Goal: Download file/media

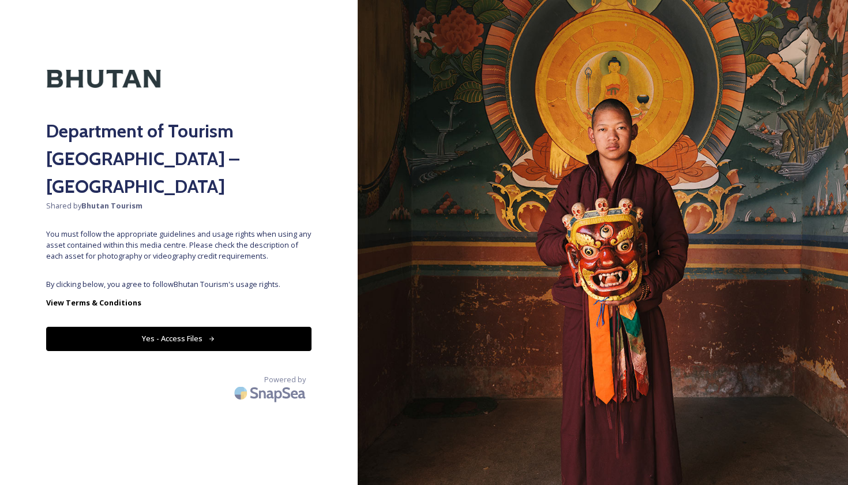
click at [228, 327] on button "Yes - Access Files" at bounding box center [178, 339] width 265 height 24
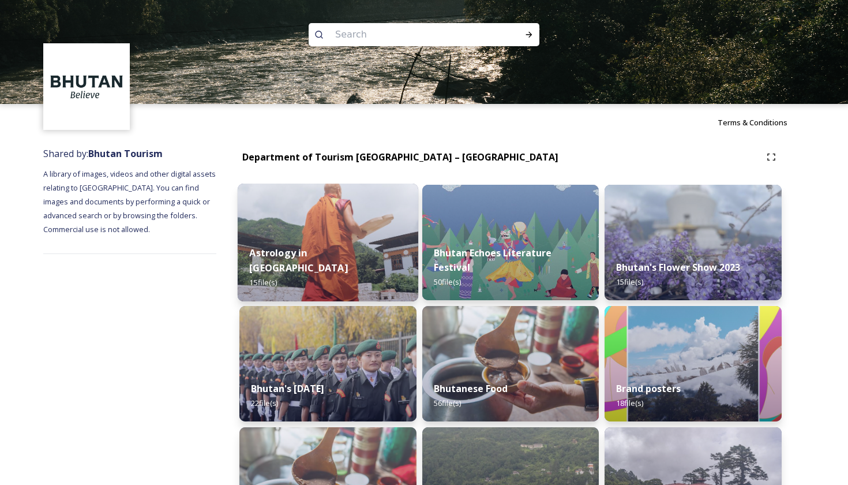
click at [394, 245] on img at bounding box center [328, 242] width 181 height 118
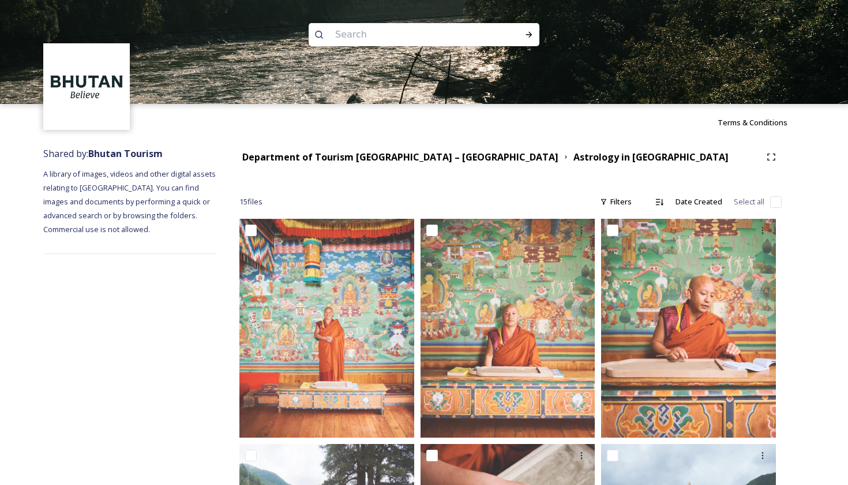
click at [774, 202] on input "checkbox" at bounding box center [776, 202] width 12 height 12
checkbox input "true"
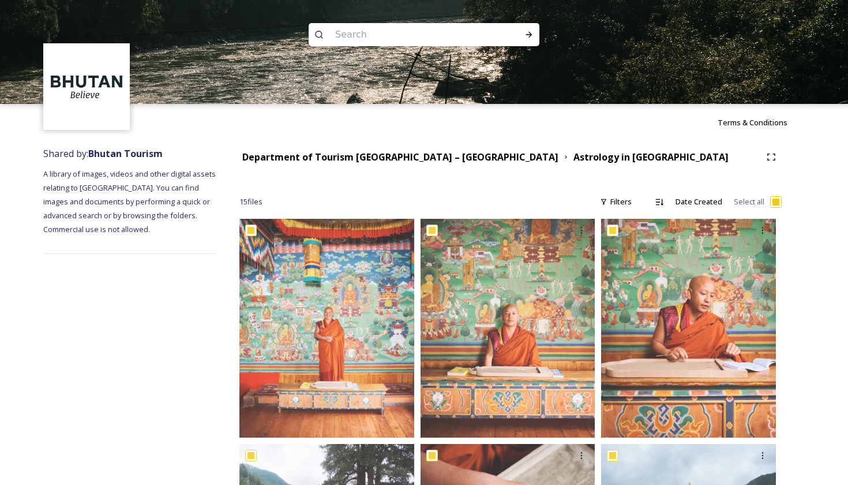
checkbox input "true"
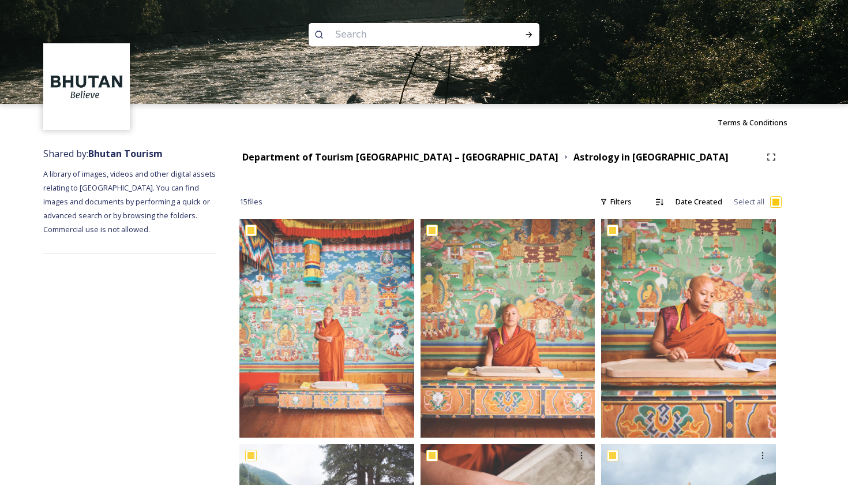
checkbox input "true"
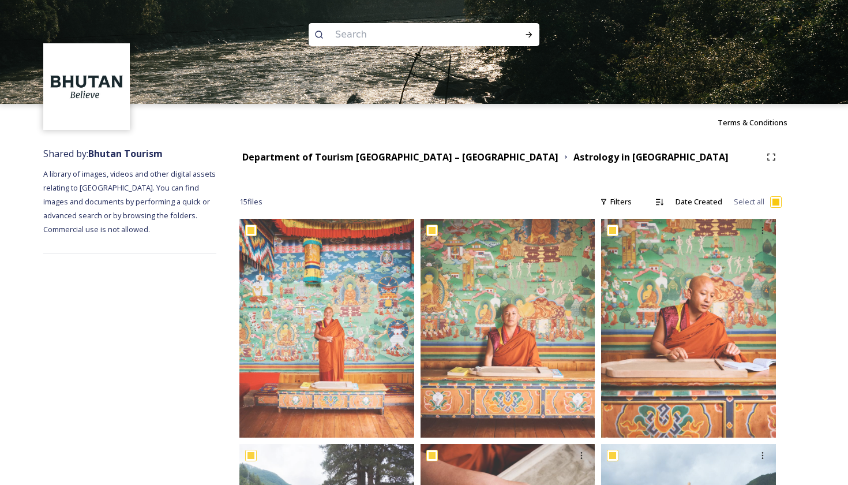
checkbox input "true"
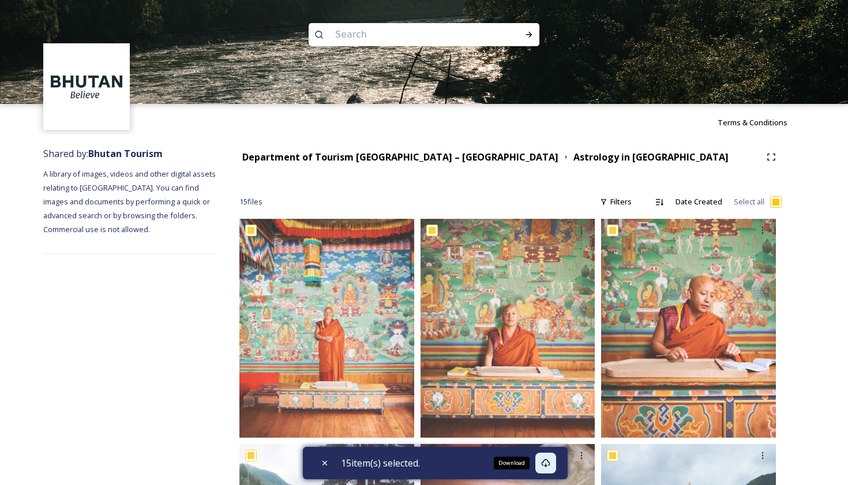
click at [520, 463] on div "Download" at bounding box center [512, 462] width 36 height 13
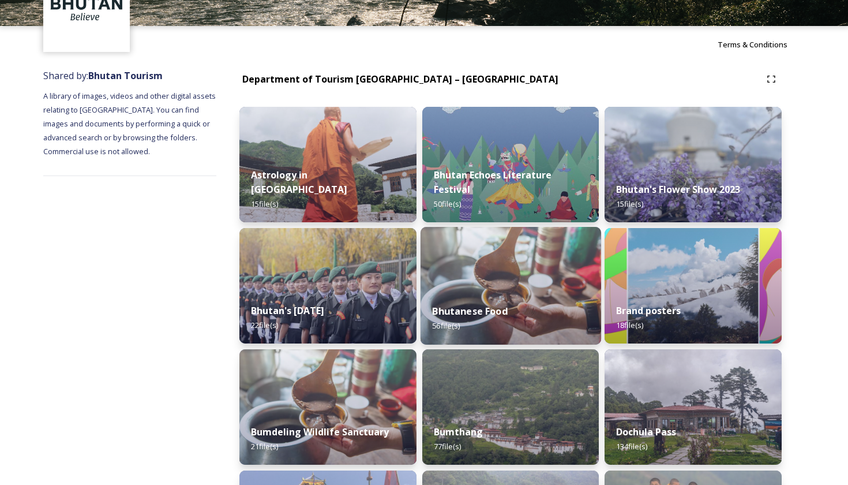
scroll to position [89, 0]
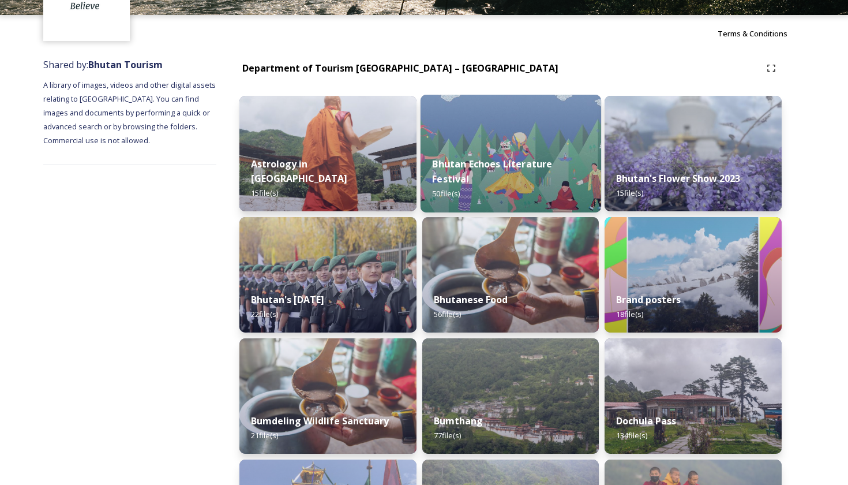
click at [502, 183] on div "Bhutan Echoes Literature Festival 50 file(s)" at bounding box center [511, 178] width 181 height 67
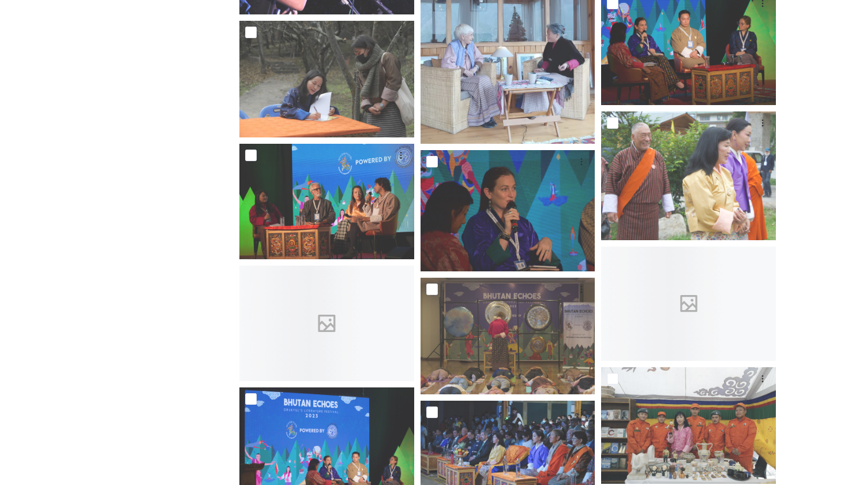
scroll to position [1014, 0]
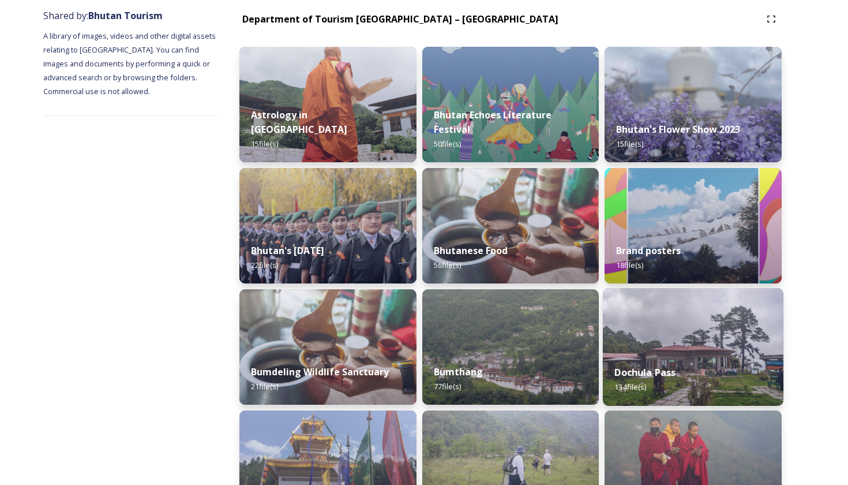
scroll to position [140, 0]
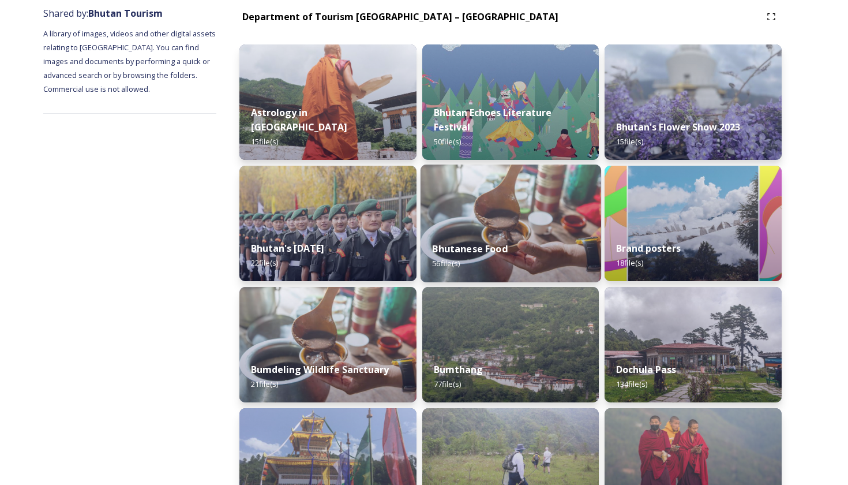
click at [485, 243] on strong "Bhutanese Food" at bounding box center [470, 248] width 76 height 13
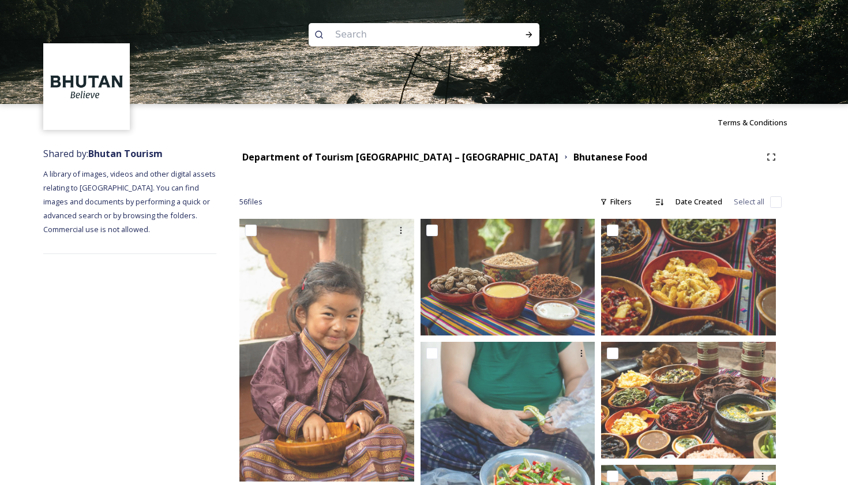
click at [768, 204] on div "56 file s Filters Date Created Select all" at bounding box center [510, 201] width 542 height 23
click at [777, 203] on input "checkbox" at bounding box center [776, 202] width 12 height 12
checkbox input "true"
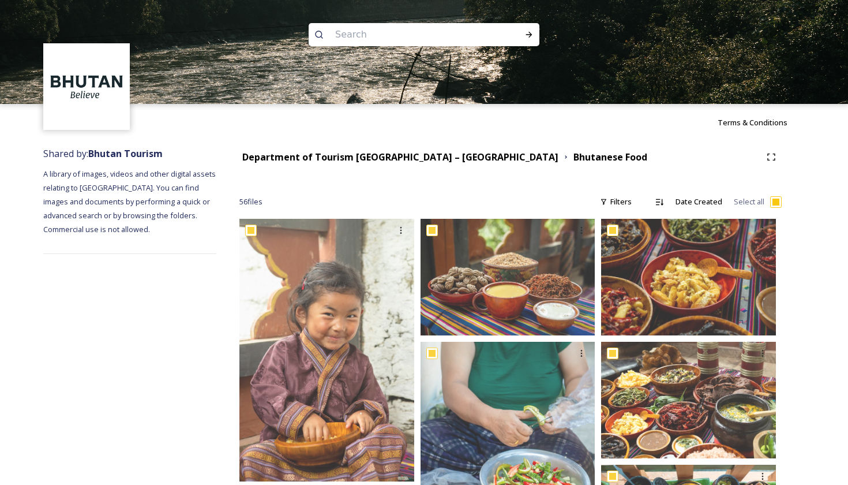
checkbox input "true"
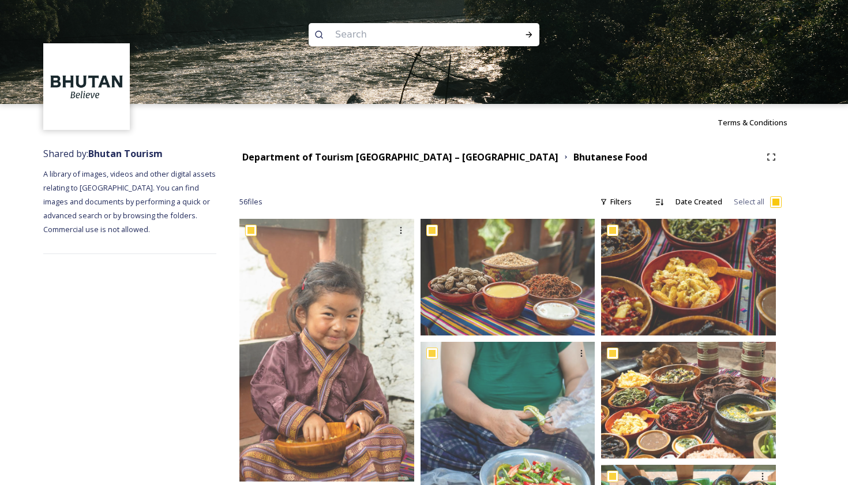
checkbox input "true"
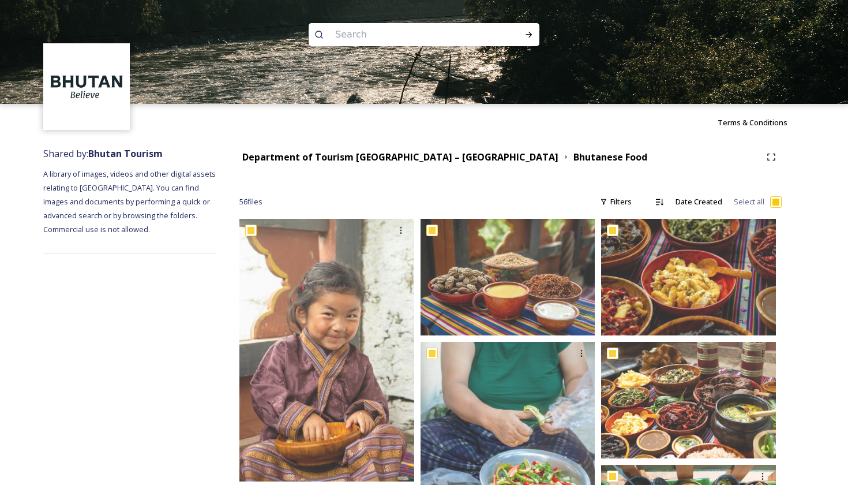
checkbox input "true"
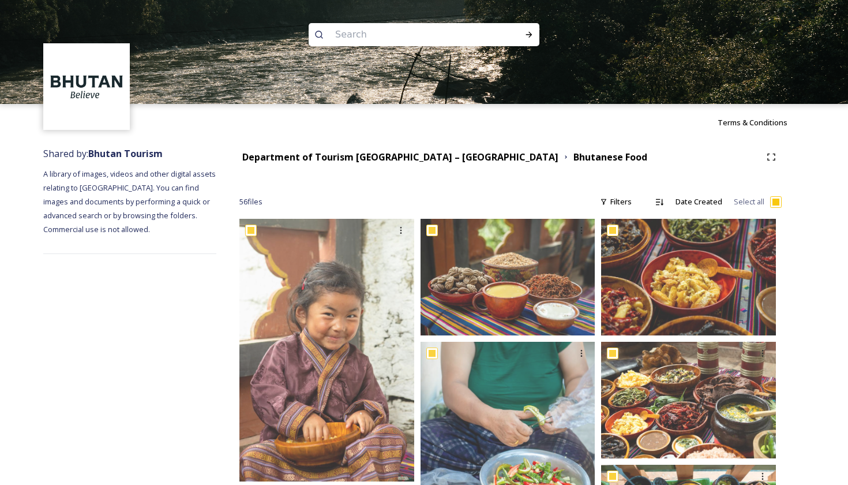
checkbox input "true"
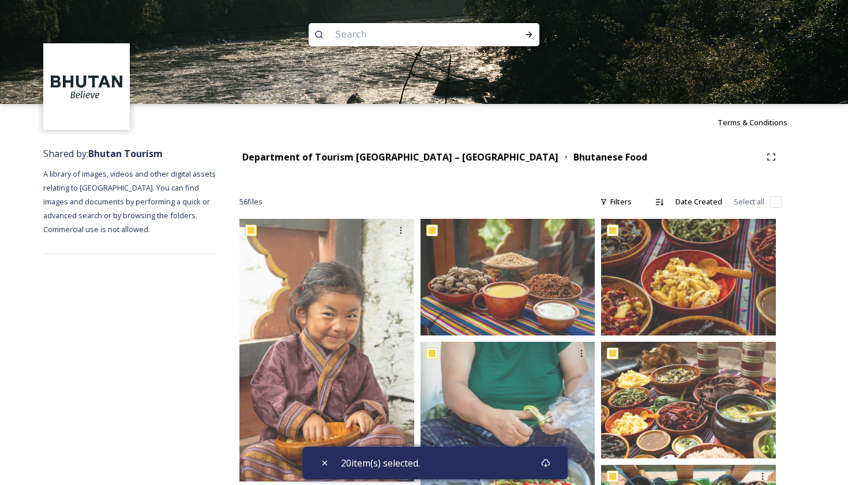
click at [774, 201] on input "checkbox" at bounding box center [776, 202] width 12 height 12
checkbox input "true"
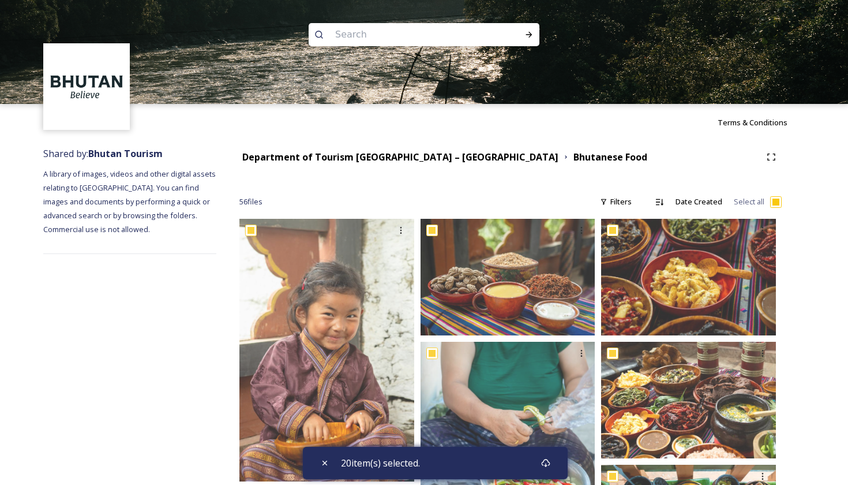
checkbox input "true"
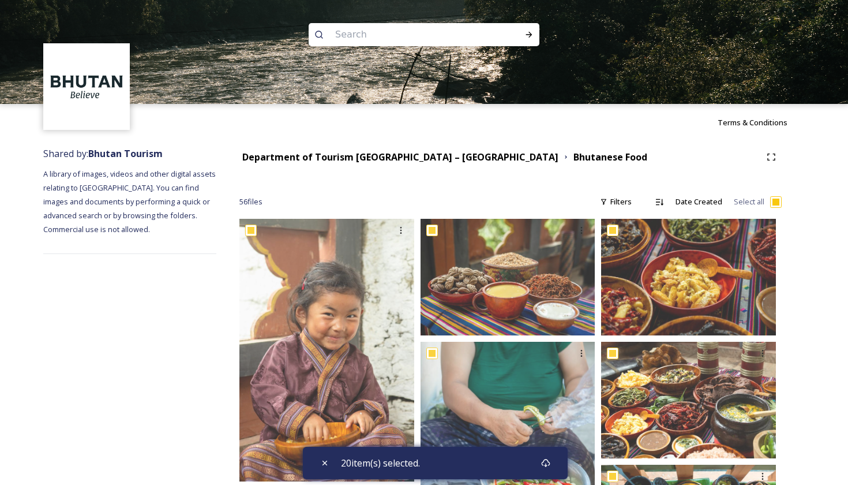
checkbox input "true"
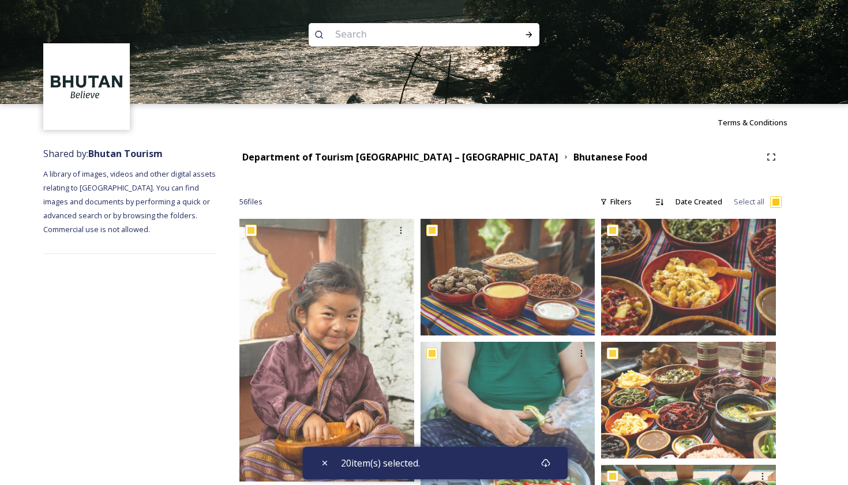
checkbox input "true"
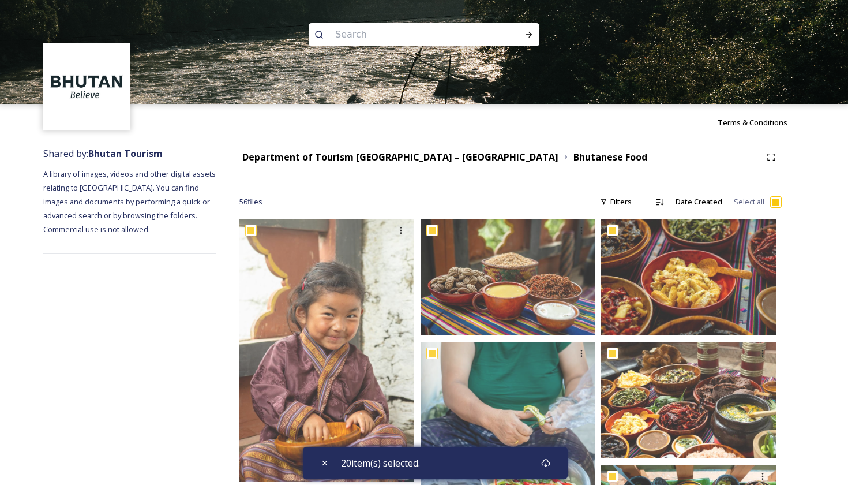
checkbox input "true"
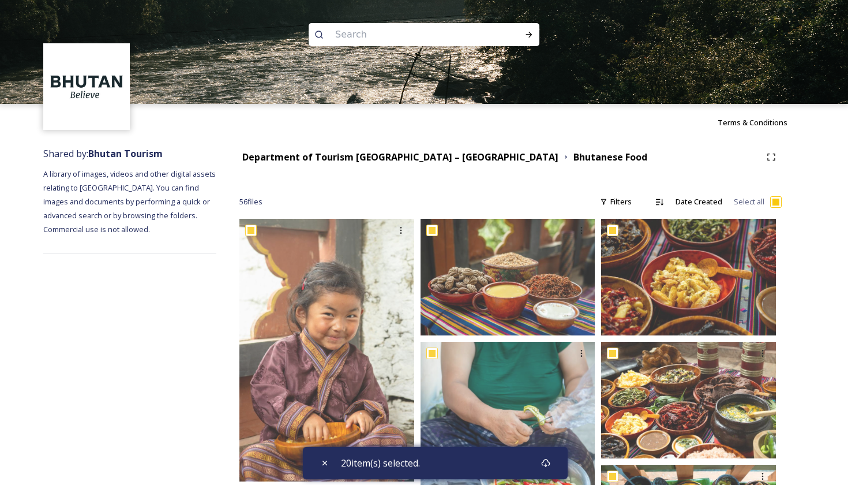
checkbox input "true"
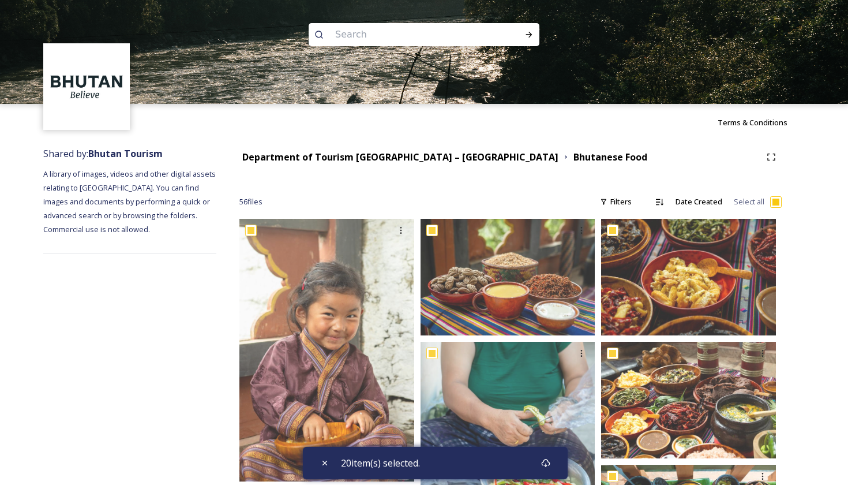
checkbox input "true"
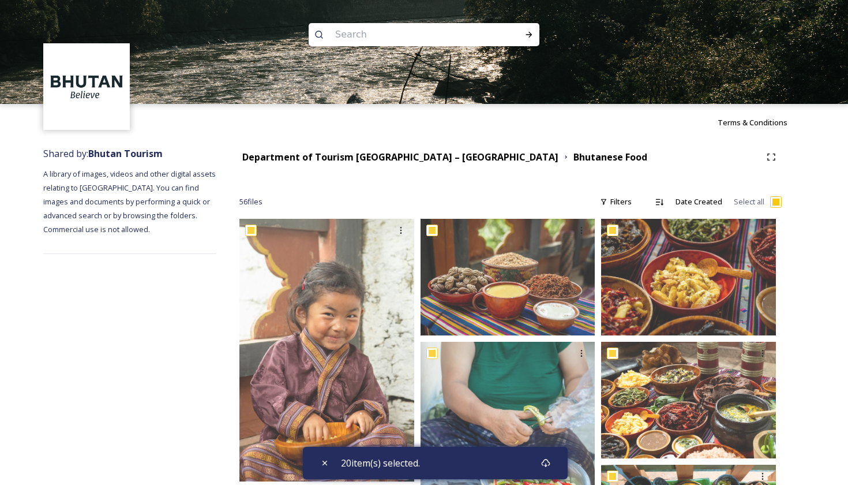
checkbox input "true"
click at [780, 202] on input "checkbox" at bounding box center [776, 202] width 12 height 12
checkbox input "false"
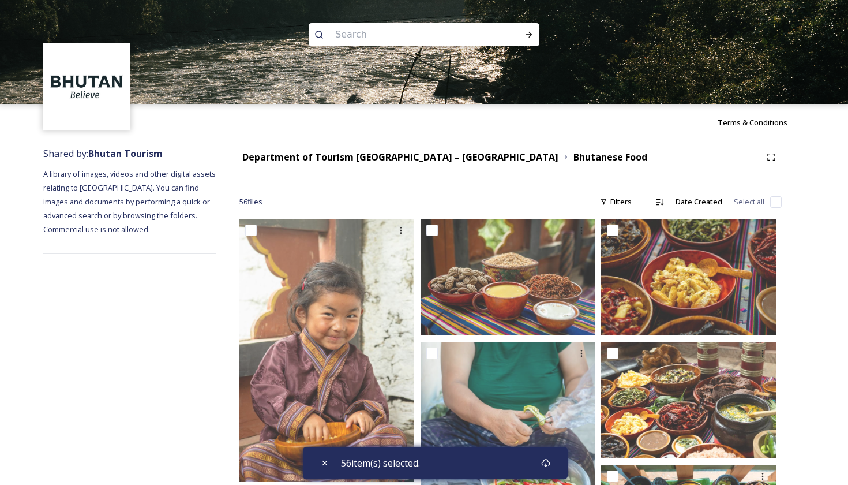
checkbox input "false"
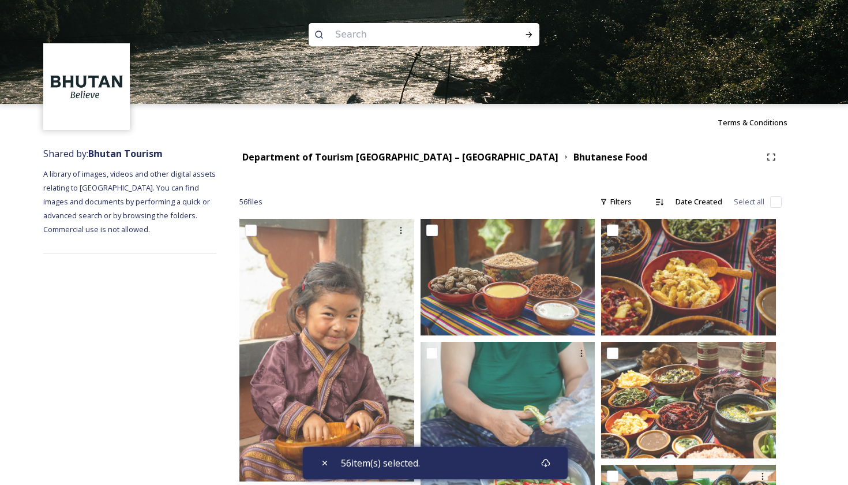
checkbox input "false"
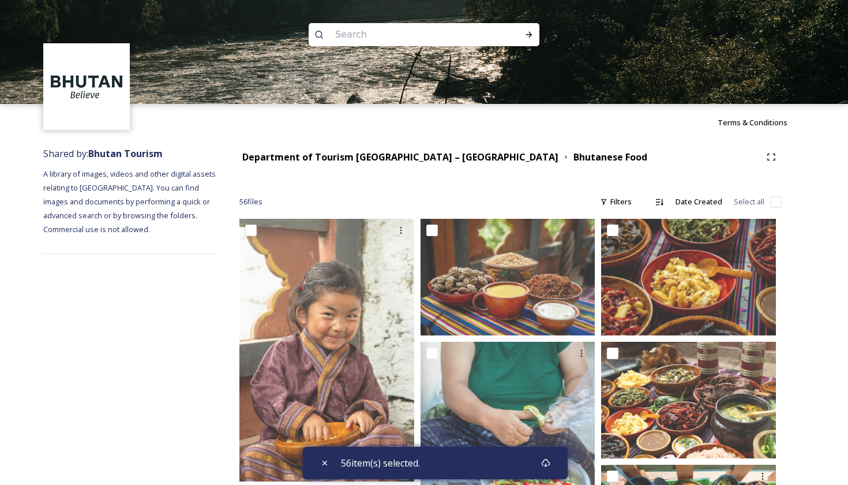
checkbox input "false"
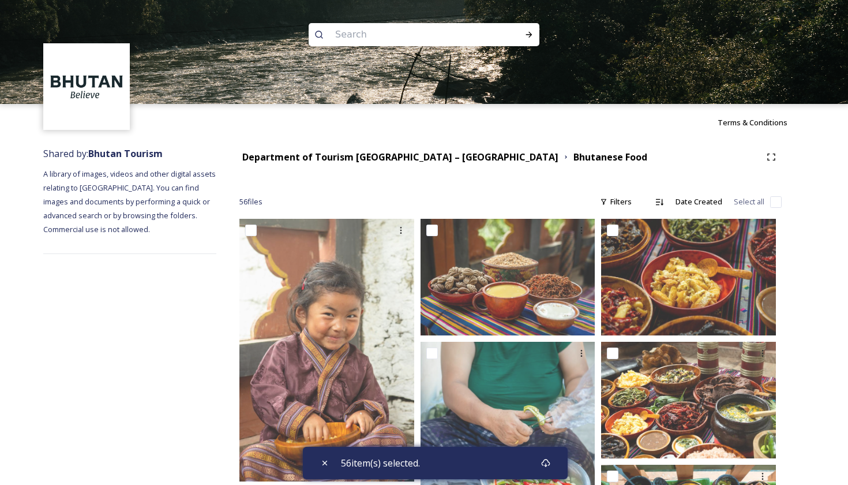
checkbox input "false"
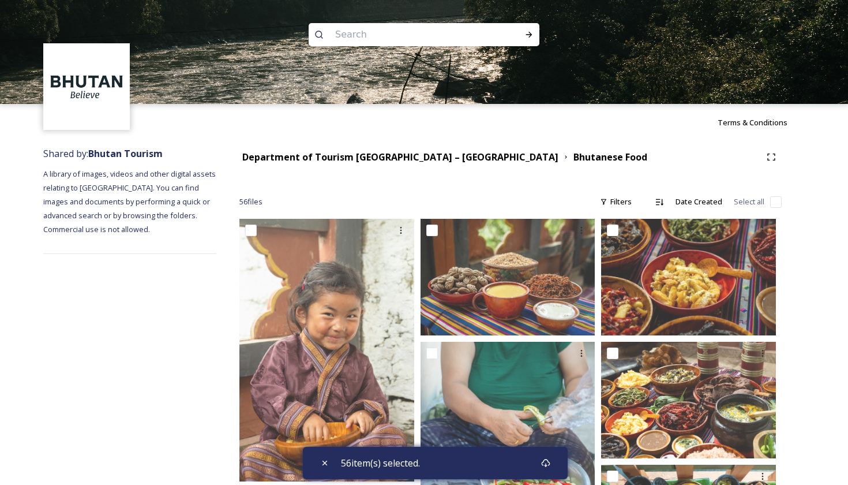
checkbox input "false"
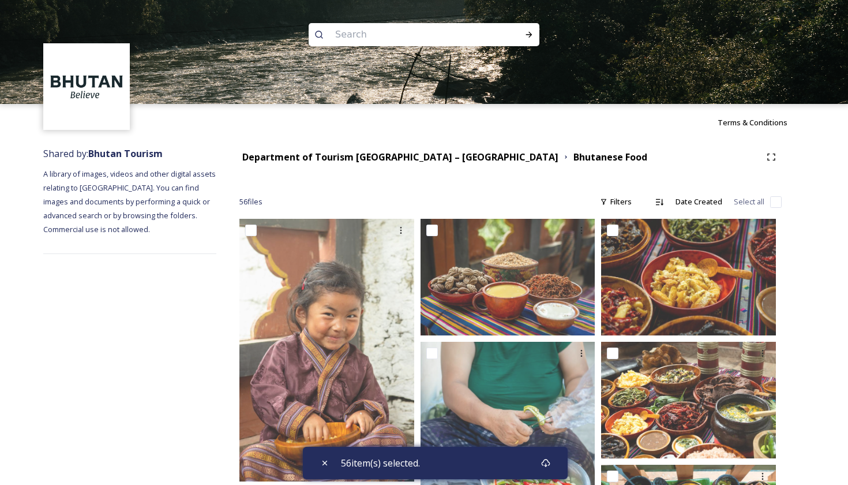
checkbox input "false"
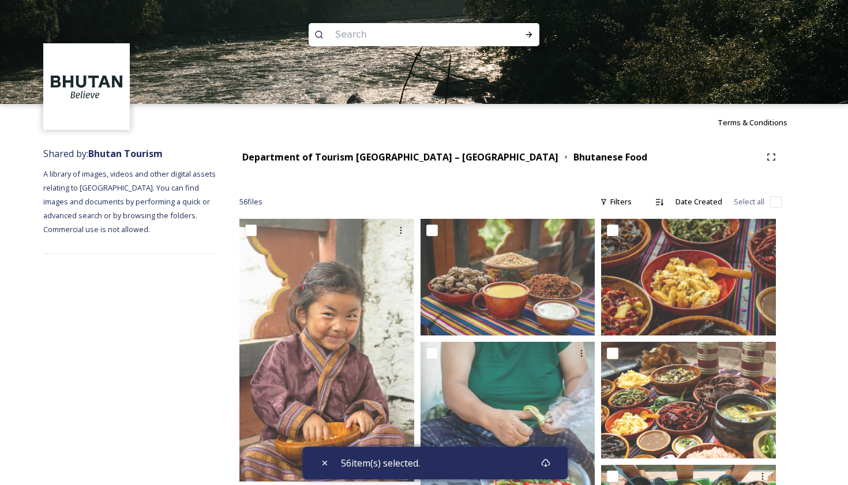
checkbox input "false"
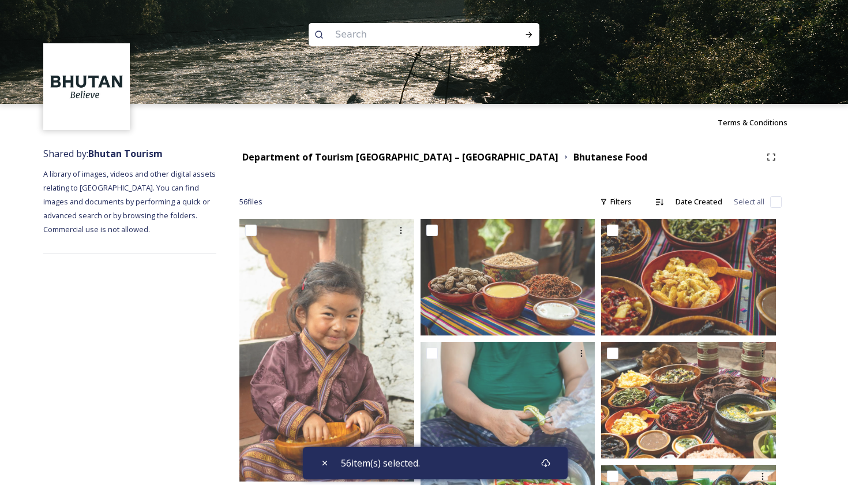
checkbox input "false"
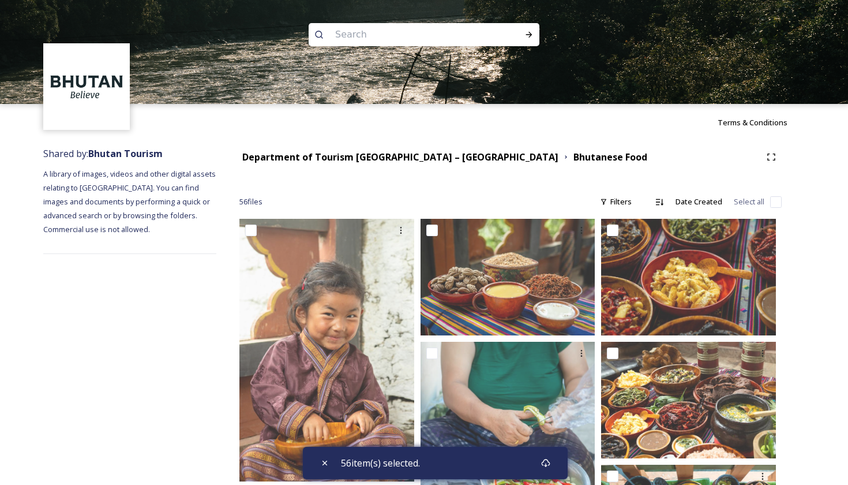
checkbox input "false"
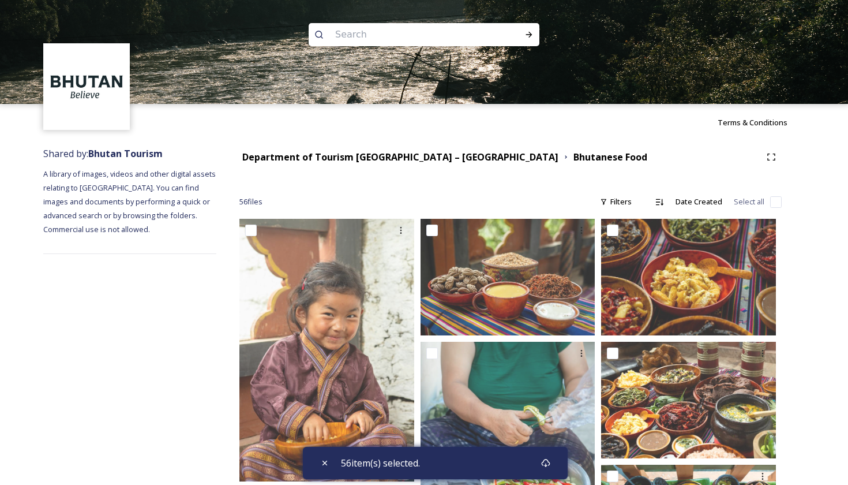
checkbox input "false"
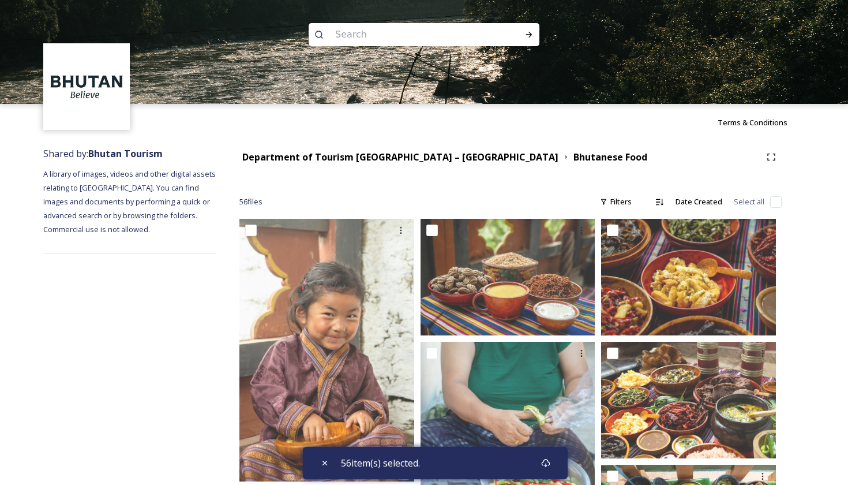
checkbox input "false"
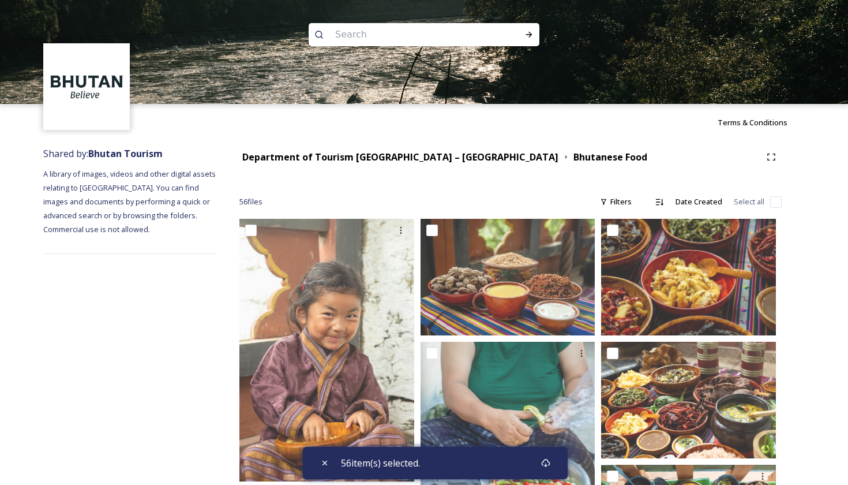
checkbox input "false"
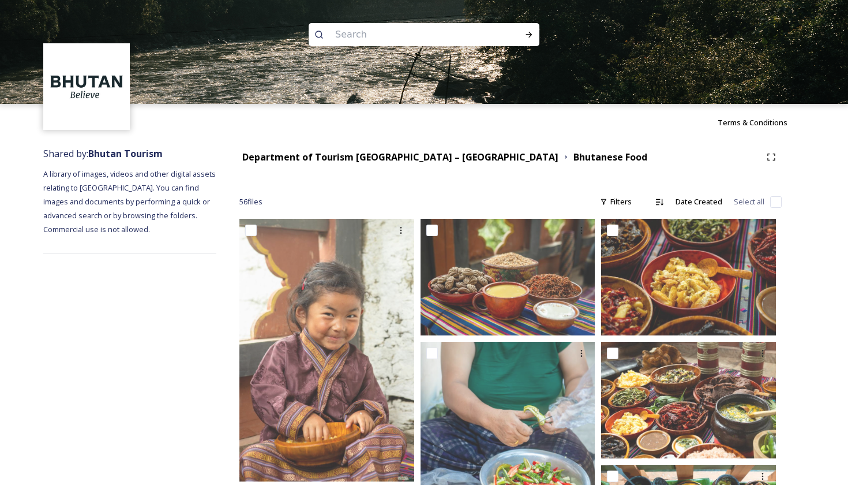
click at [780, 202] on input "checkbox" at bounding box center [776, 202] width 12 height 12
checkbox input "true"
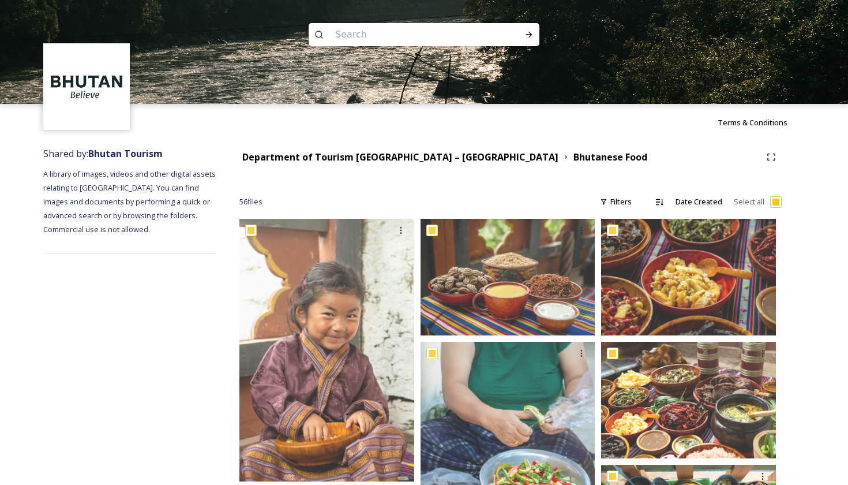
checkbox input "true"
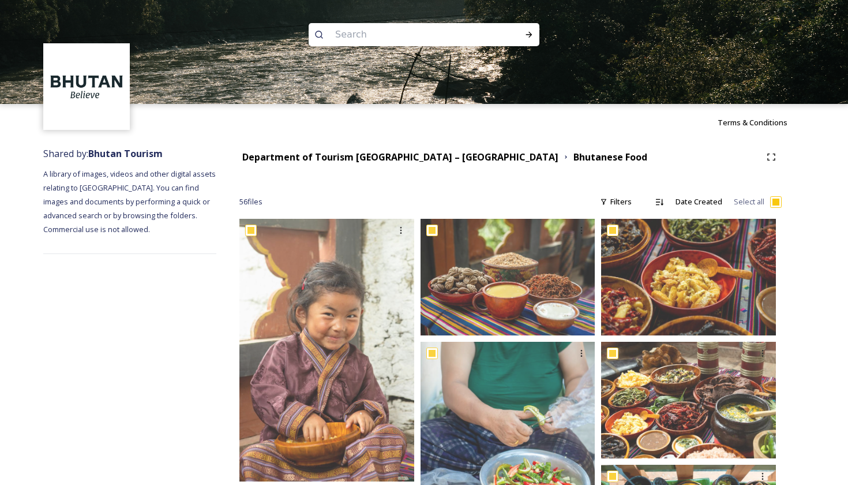
checkbox input "true"
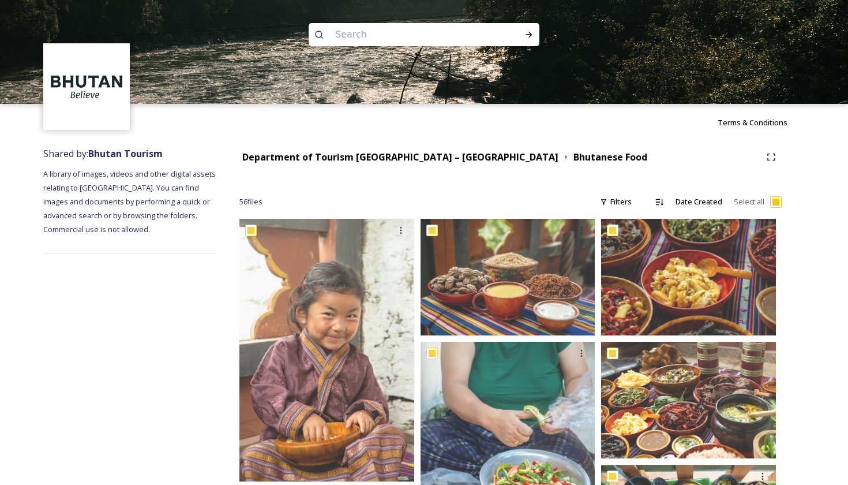
checkbox input "true"
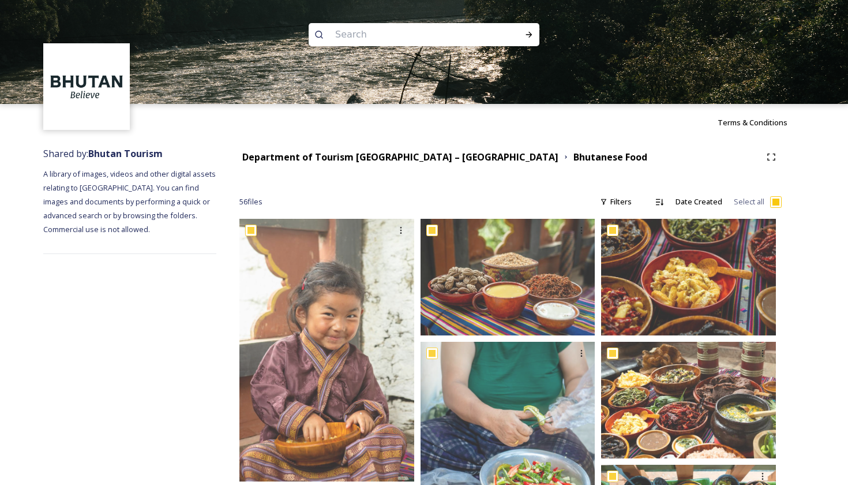
checkbox input "true"
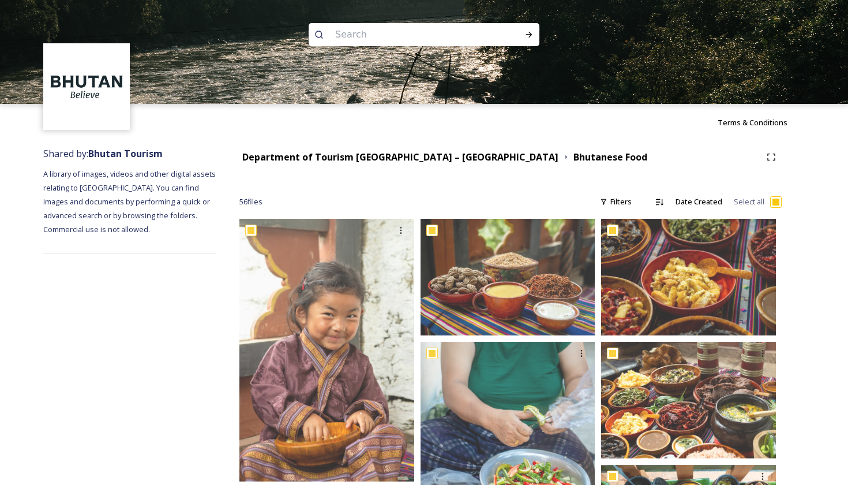
checkbox input "true"
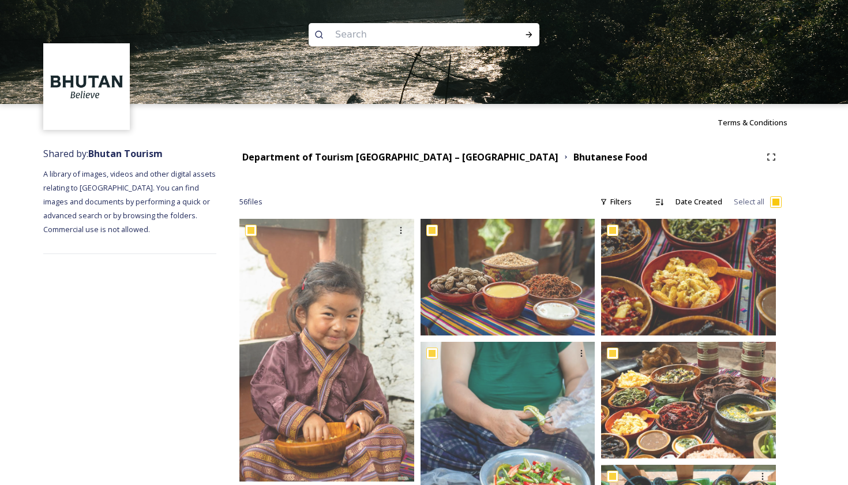
checkbox input "true"
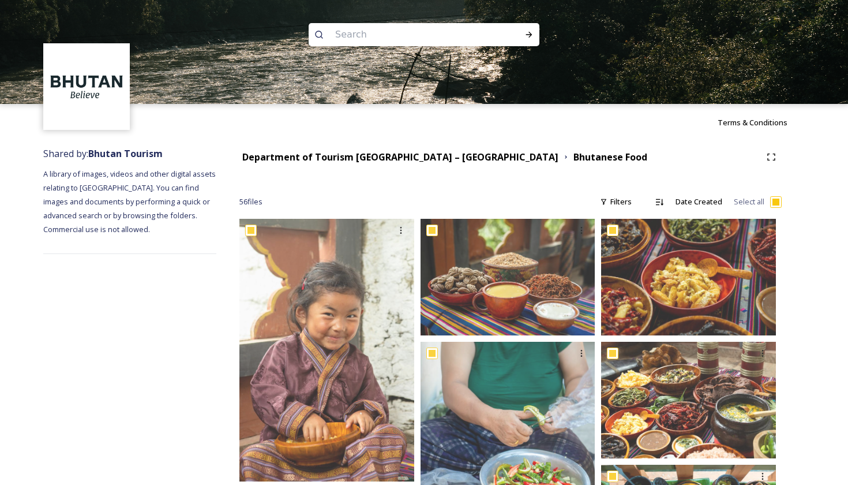
checkbox input "true"
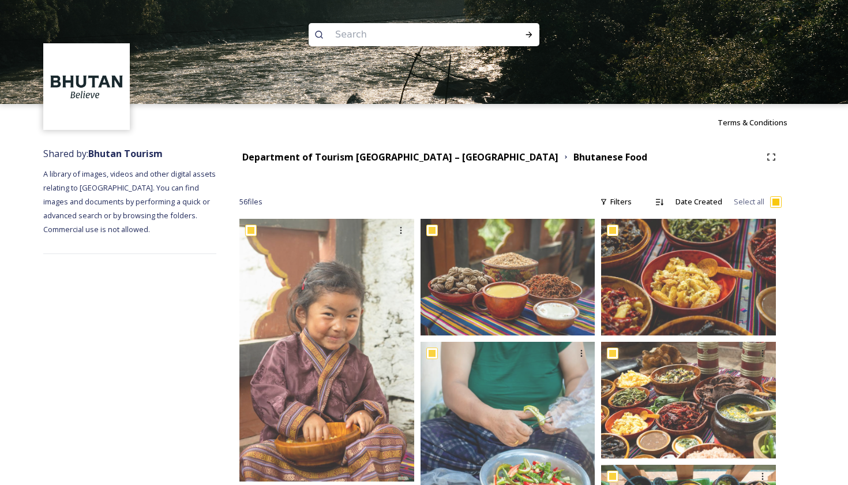
checkbox input "true"
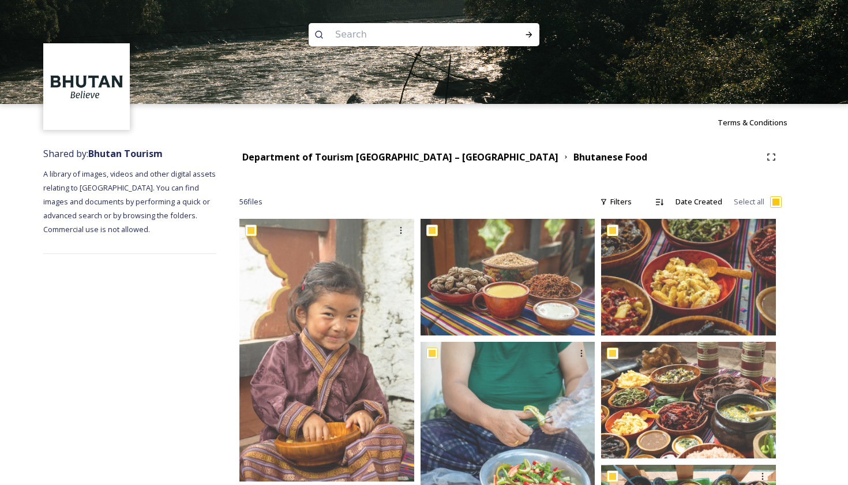
checkbox input "true"
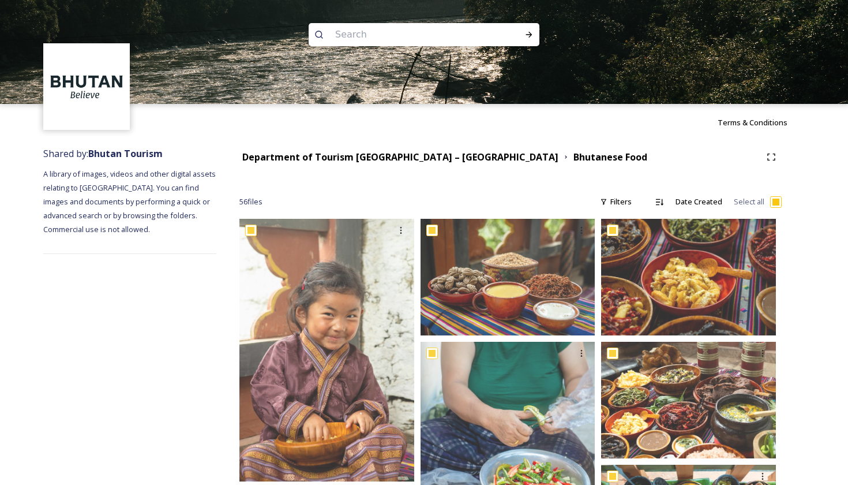
checkbox input "true"
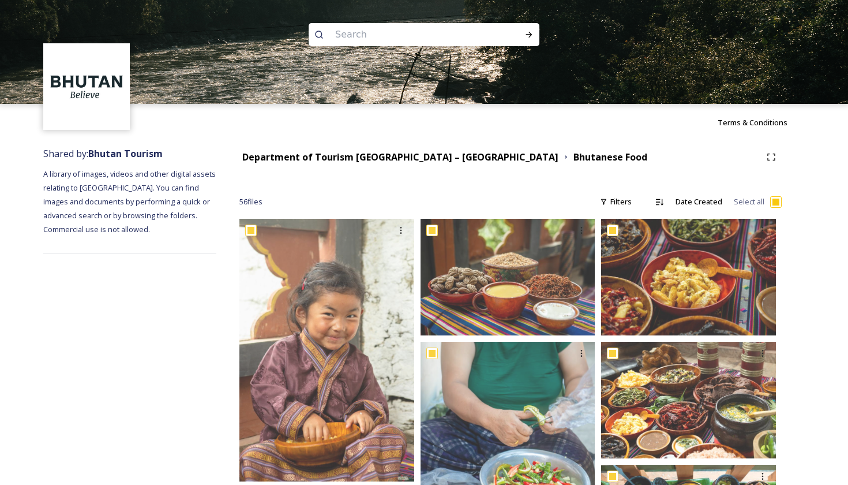
checkbox input "true"
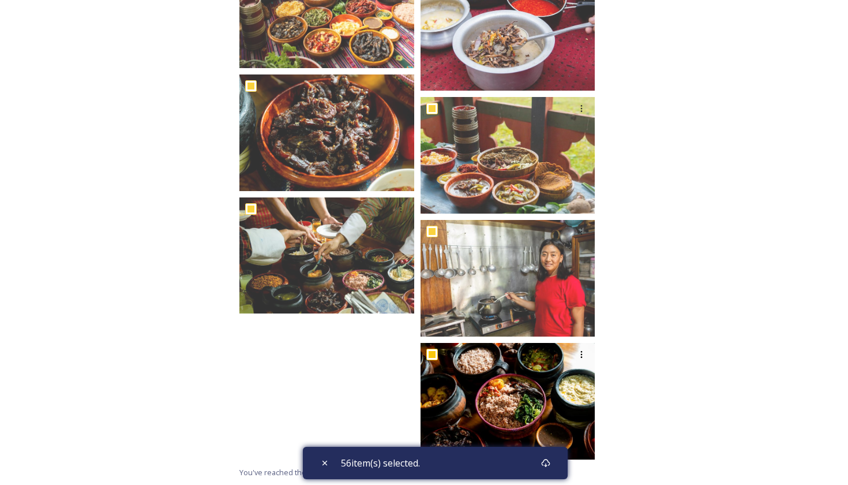
scroll to position [2962, 0]
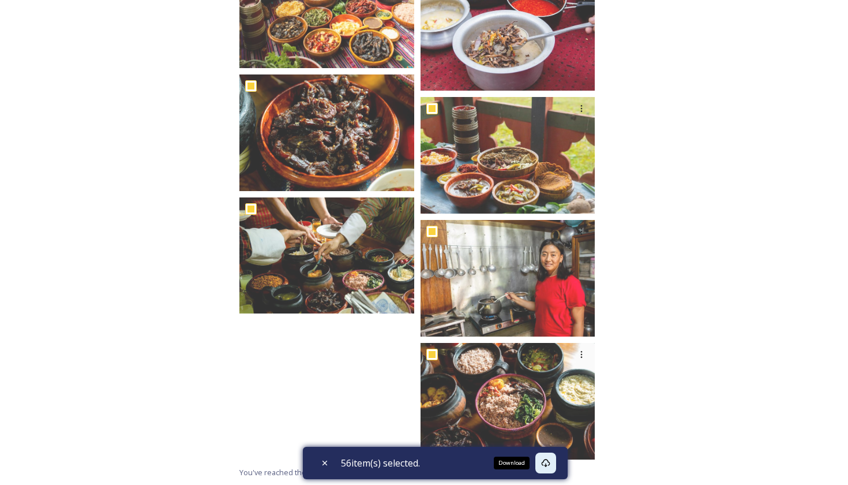
click at [550, 463] on icon at bounding box center [545, 462] width 9 height 9
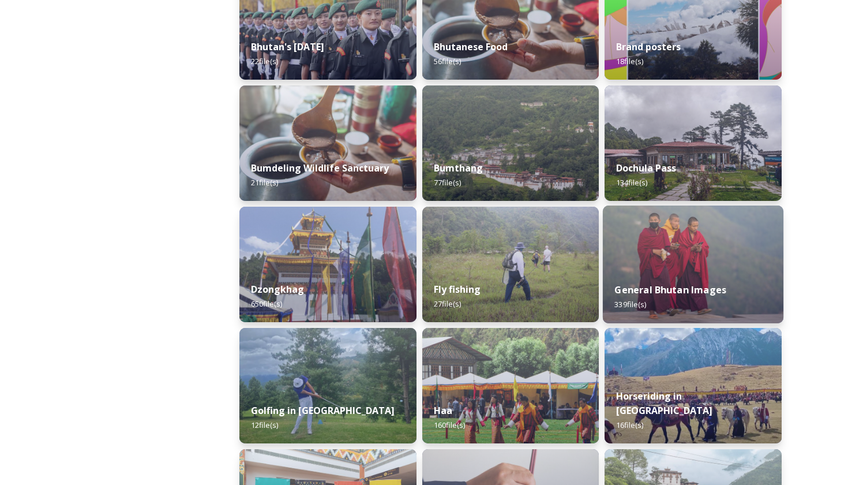
scroll to position [342, 0]
click at [669, 258] on img at bounding box center [693, 264] width 181 height 118
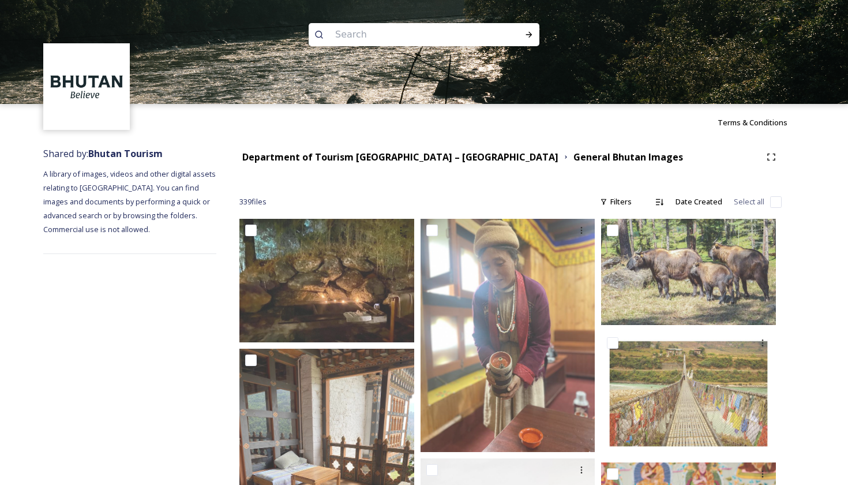
click at [774, 206] on input "checkbox" at bounding box center [776, 202] width 12 height 12
checkbox input "true"
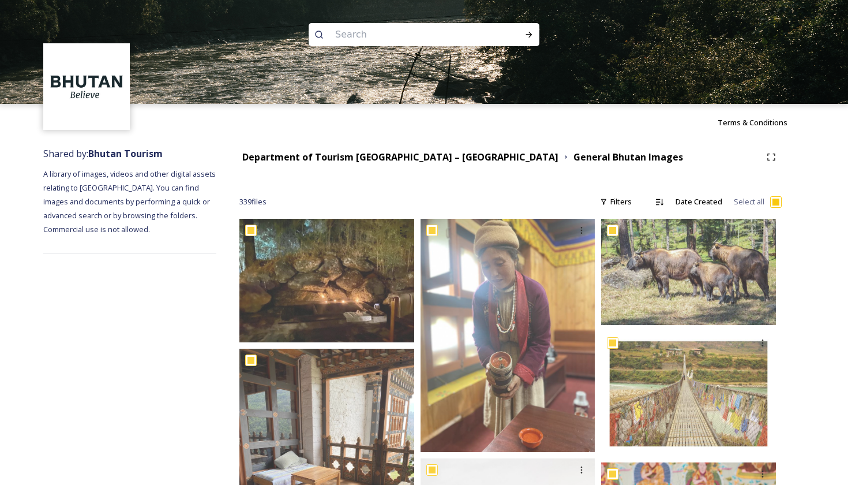
checkbox input "true"
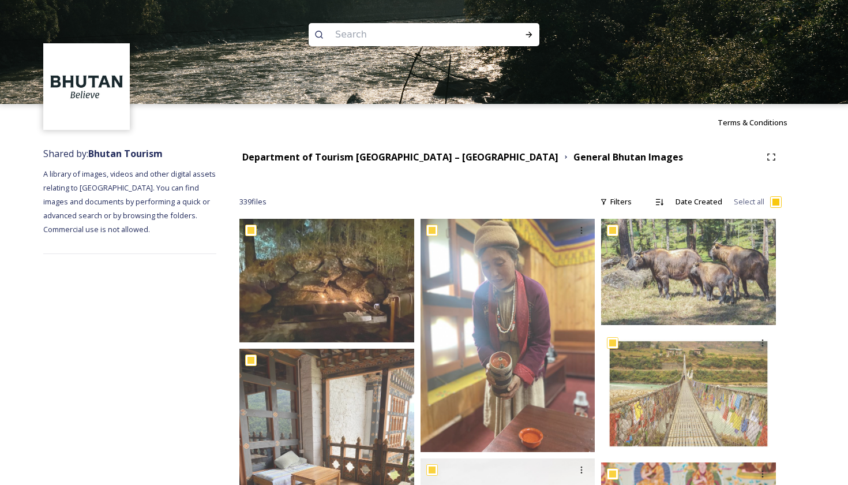
checkbox input "true"
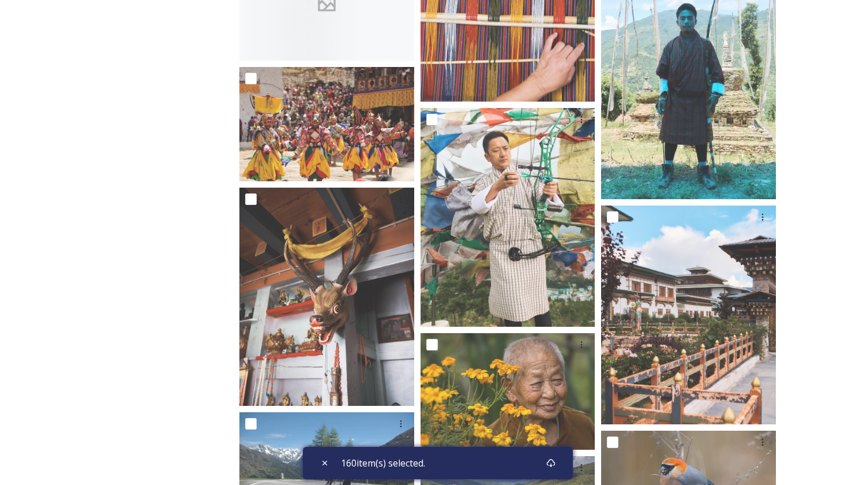
scroll to position [10364, 0]
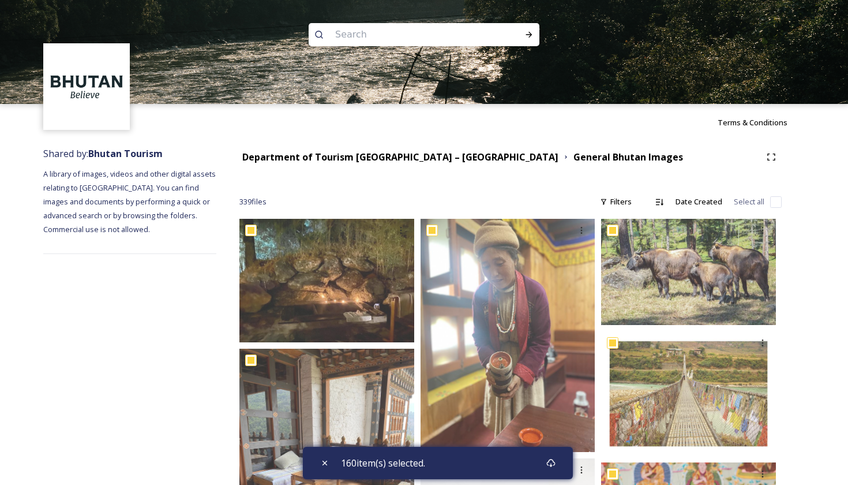
scroll to position [0, 0]
click at [774, 198] on input "checkbox" at bounding box center [776, 202] width 12 height 12
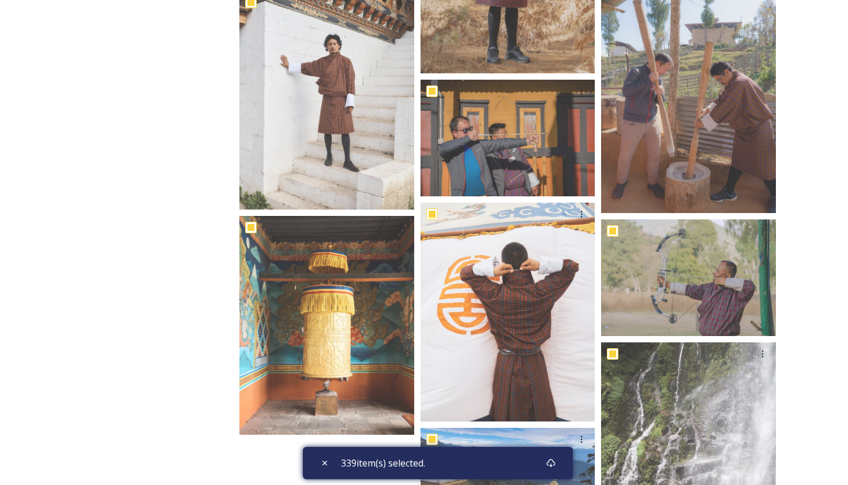
scroll to position [20712, 0]
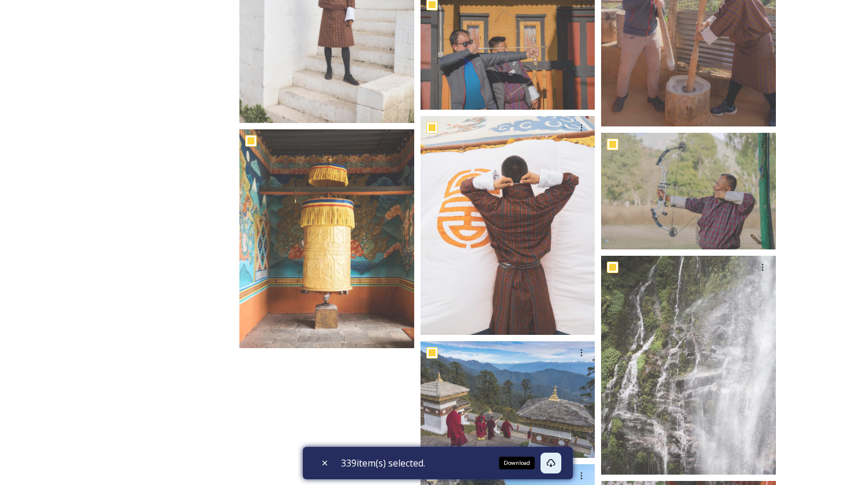
click at [555, 464] on icon at bounding box center [551, 463] width 9 height 8
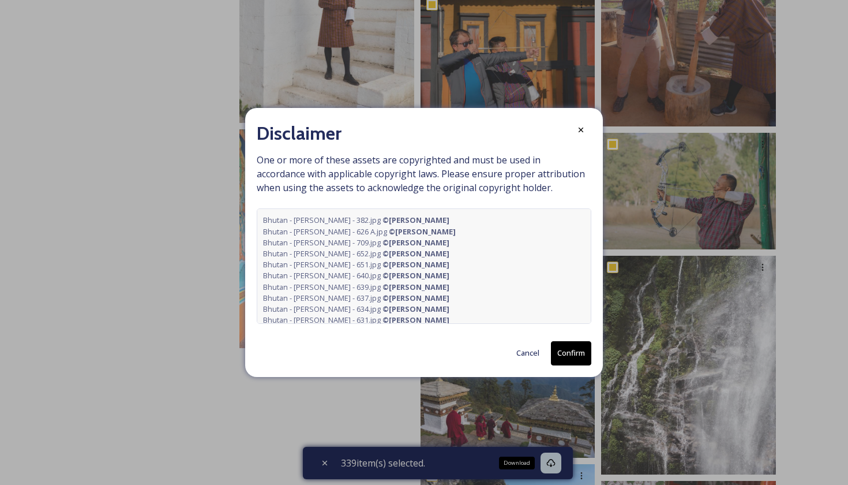
scroll to position [0, 0]
click at [576, 355] on button "Confirm" at bounding box center [571, 353] width 40 height 24
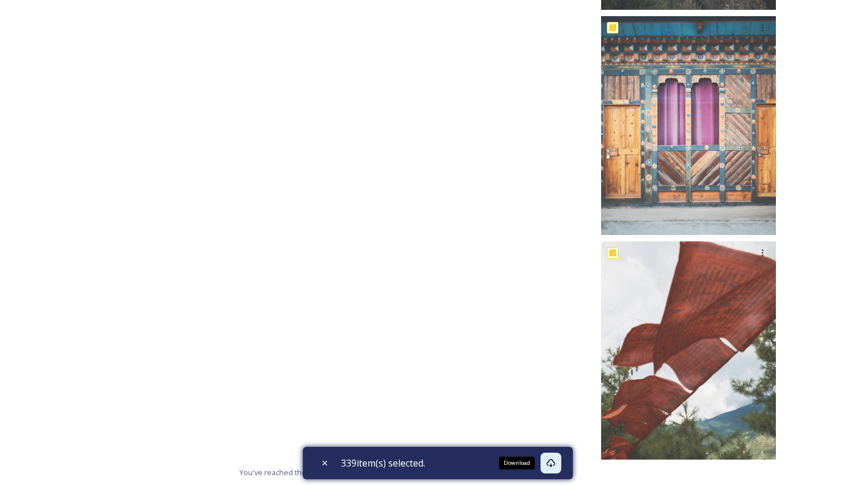
scroll to position [22018, 0]
click at [323, 458] on div "Close" at bounding box center [324, 462] width 21 height 21
